Goal: Information Seeking & Learning: Learn about a topic

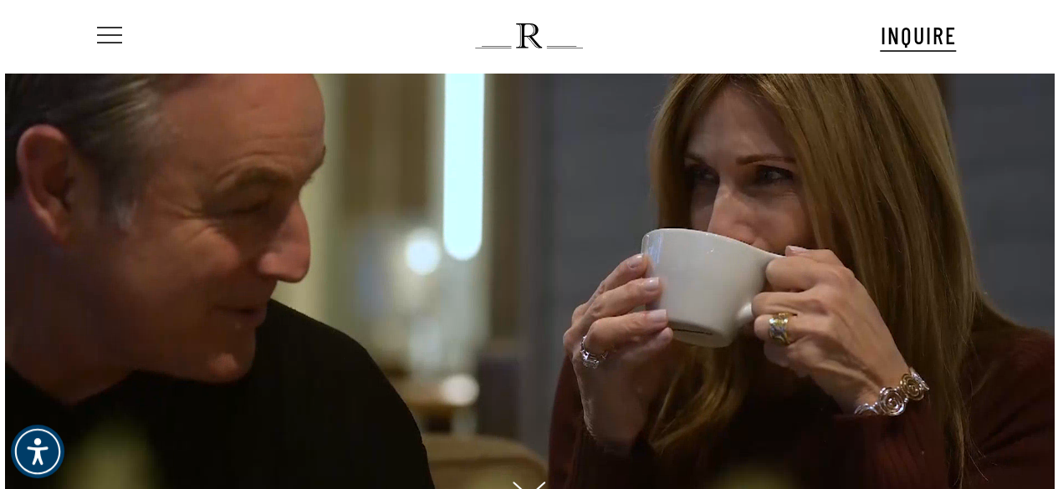
click at [101, 41] on span "Navigation Menu" at bounding box center [109, 35] width 18 height 23
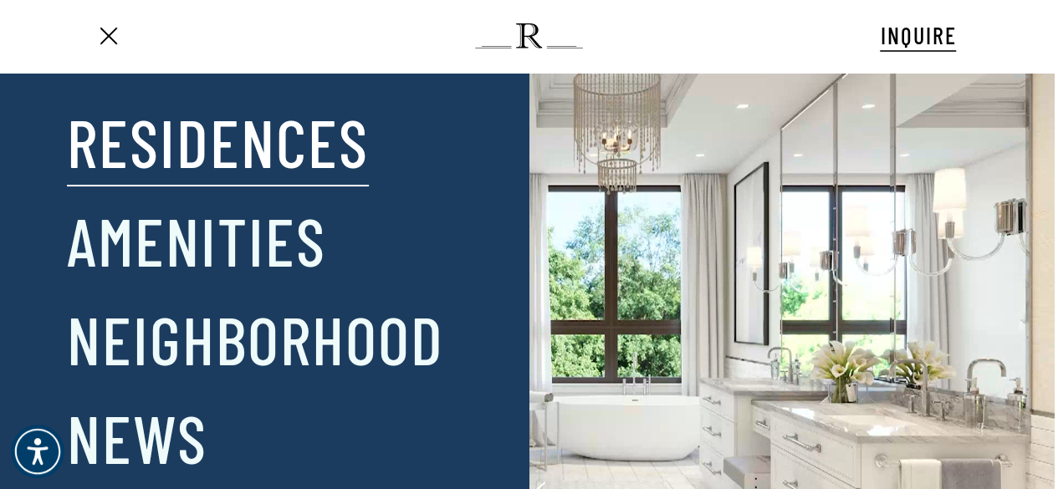
click at [125, 140] on link "Residences" at bounding box center [218, 141] width 302 height 87
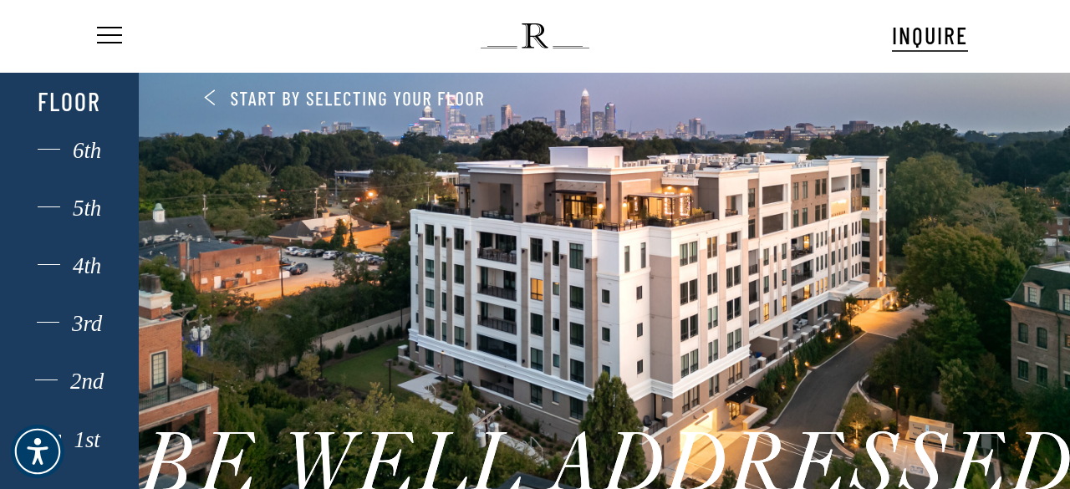
click at [84, 439] on div "1st" at bounding box center [70, 440] width 96 height 22
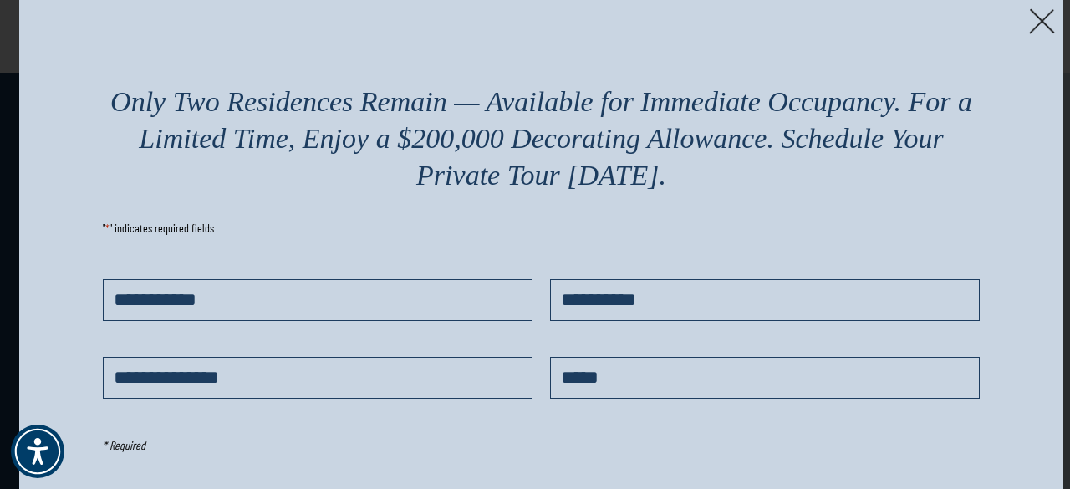
click at [1037, 19] on img at bounding box center [1042, 21] width 26 height 26
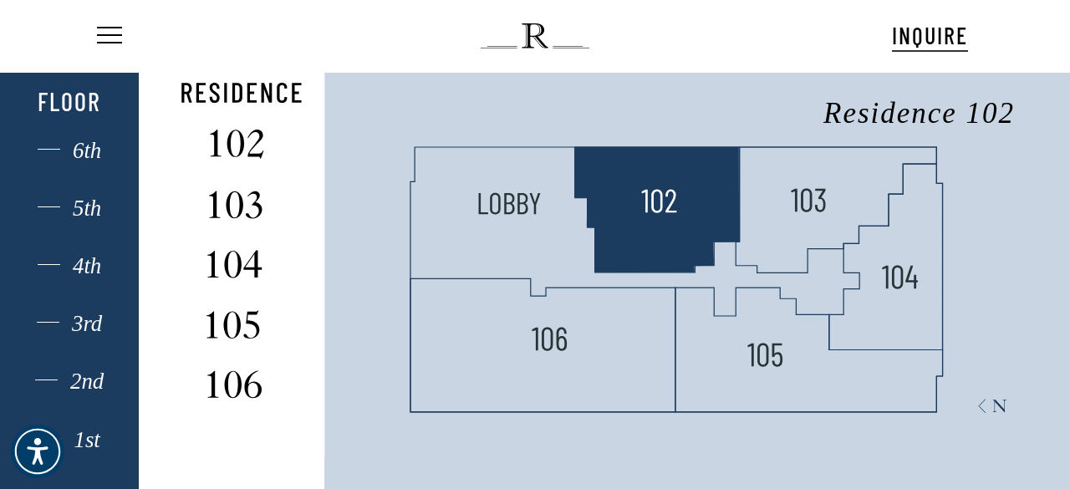
click at [627, 203] on polygon at bounding box center [657, 209] width 165 height 125
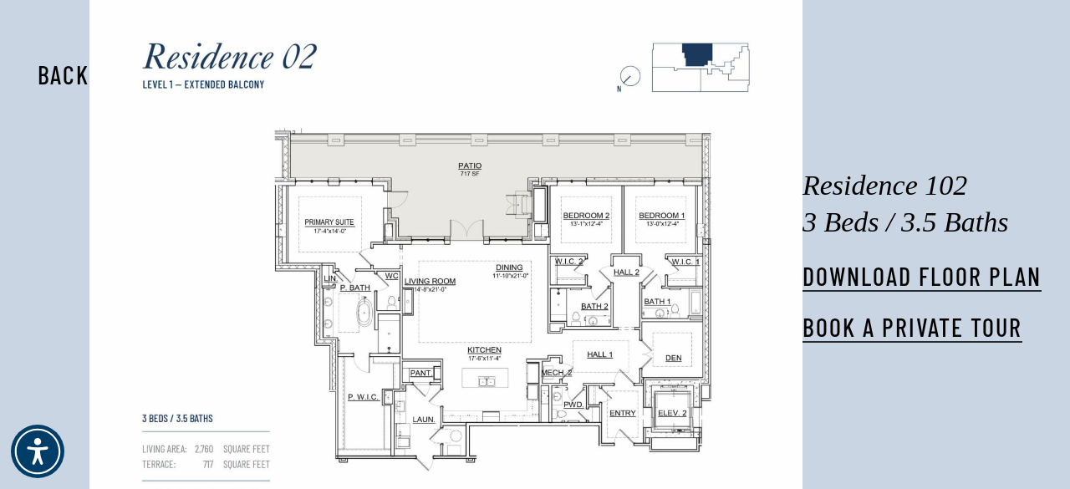
click at [56, 78] on button "Back" at bounding box center [63, 74] width 105 height 38
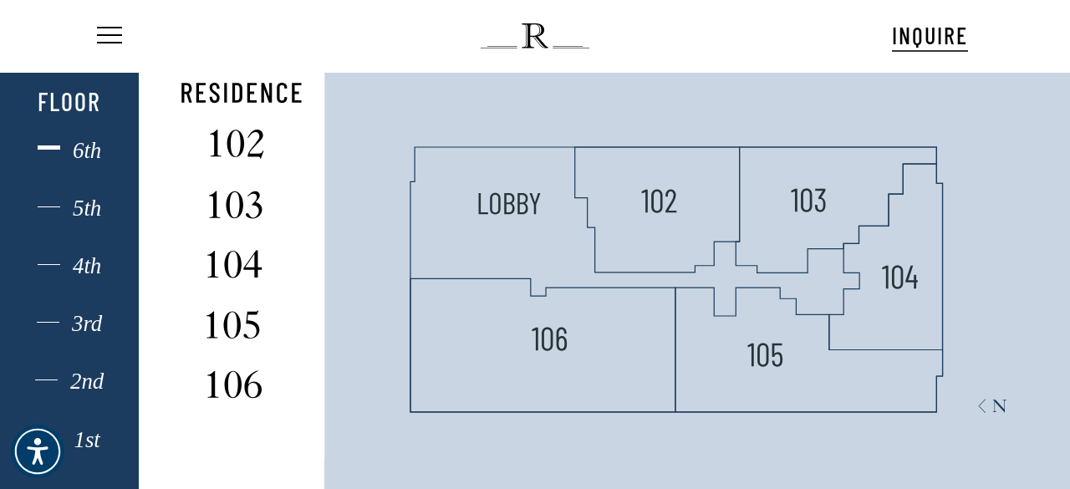
click at [85, 151] on div "6th" at bounding box center [70, 151] width 96 height 22
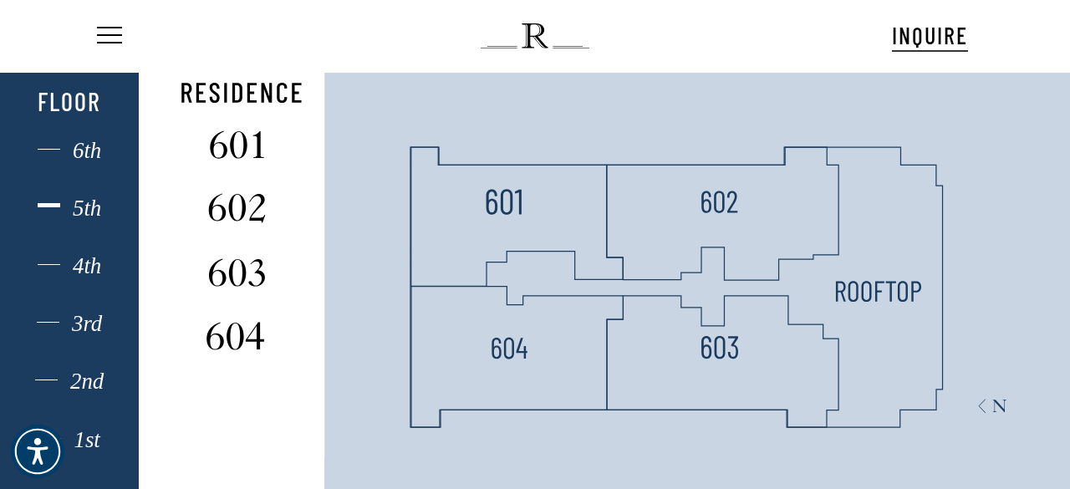
click at [80, 211] on div "5th" at bounding box center [70, 208] width 96 height 22
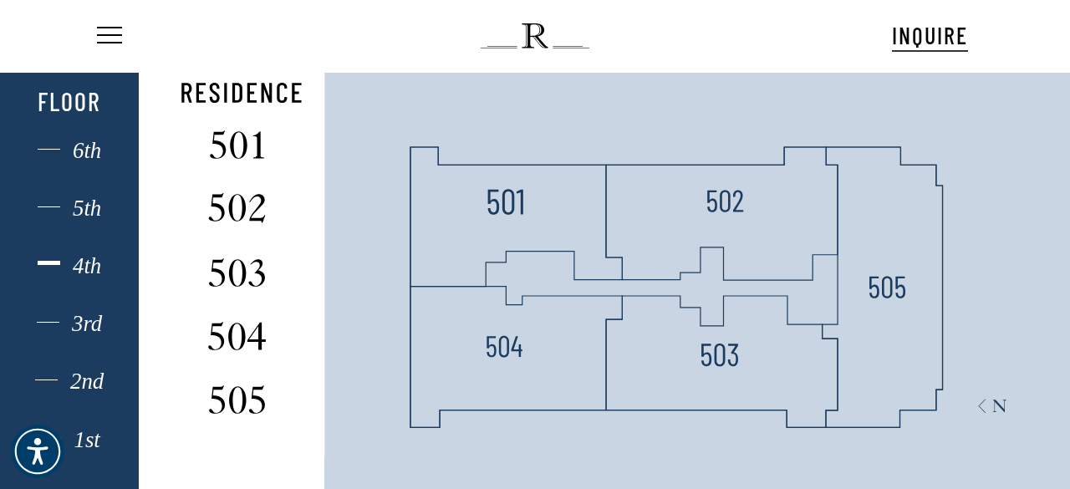
click at [88, 263] on div "4th" at bounding box center [70, 266] width 96 height 22
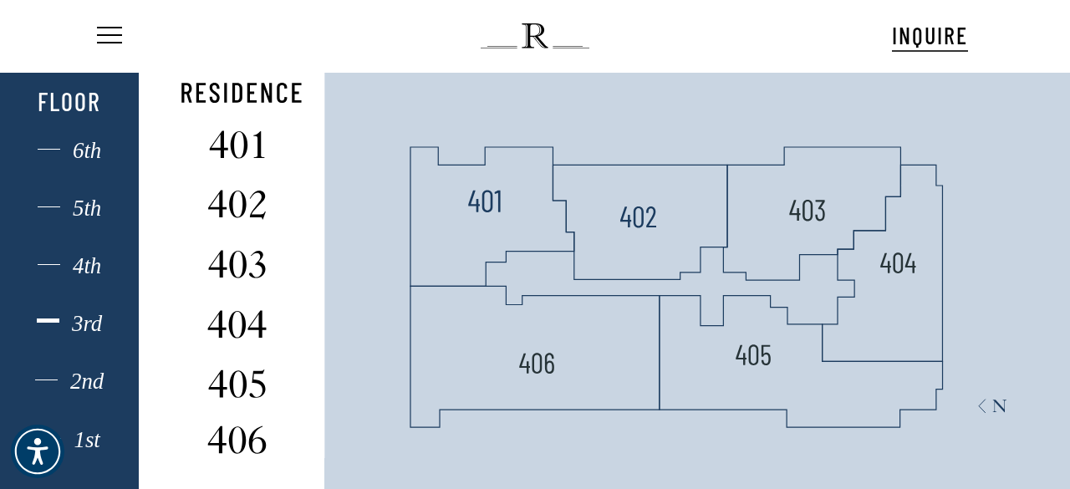
click at [79, 327] on div "3rd" at bounding box center [70, 324] width 96 height 22
click at [86, 383] on div "2nd" at bounding box center [70, 381] width 96 height 22
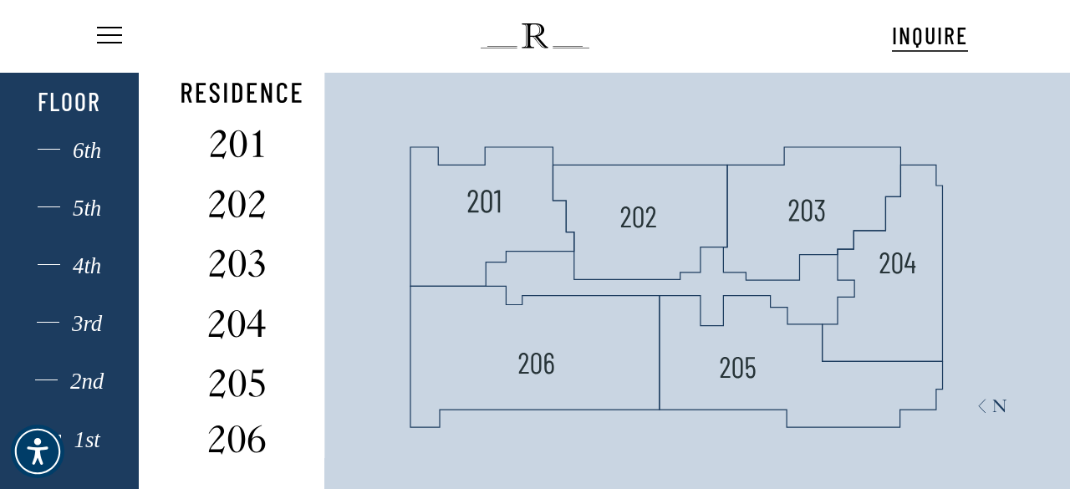
click at [84, 437] on div "1st" at bounding box center [70, 440] width 96 height 22
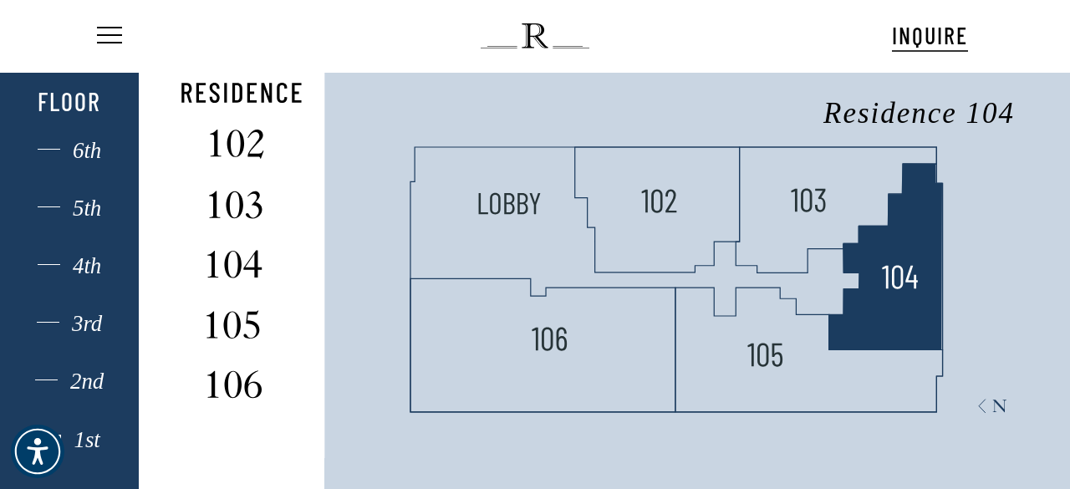
click at [896, 305] on polygon at bounding box center [886, 256] width 114 height 186
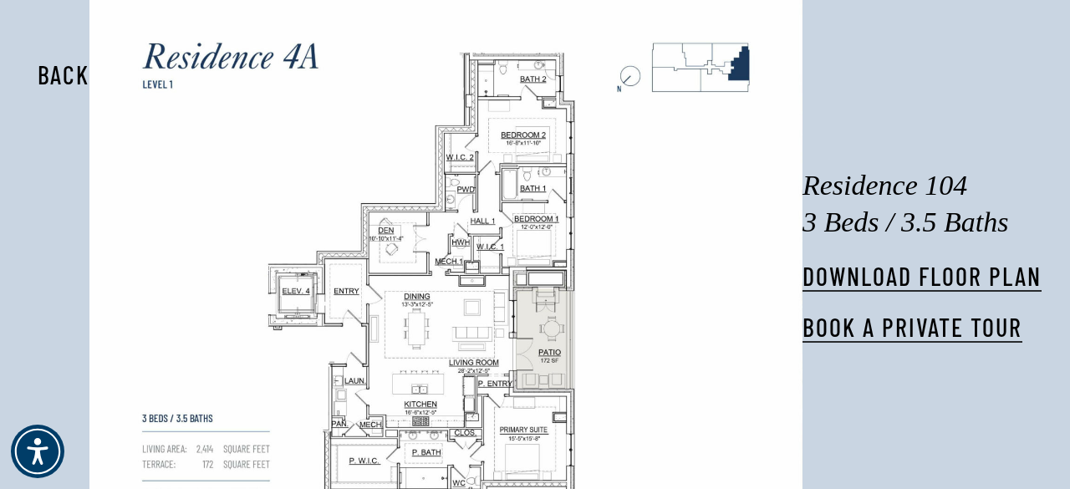
click at [79, 76] on button "Back" at bounding box center [63, 74] width 105 height 38
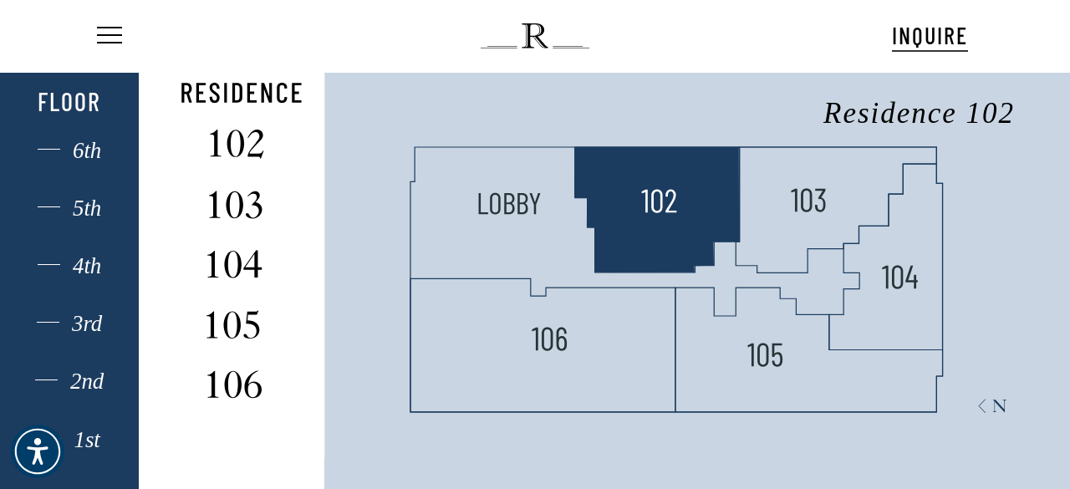
click at [610, 176] on polygon at bounding box center [657, 209] width 165 height 125
